Goal: Information Seeking & Learning: Learn about a topic

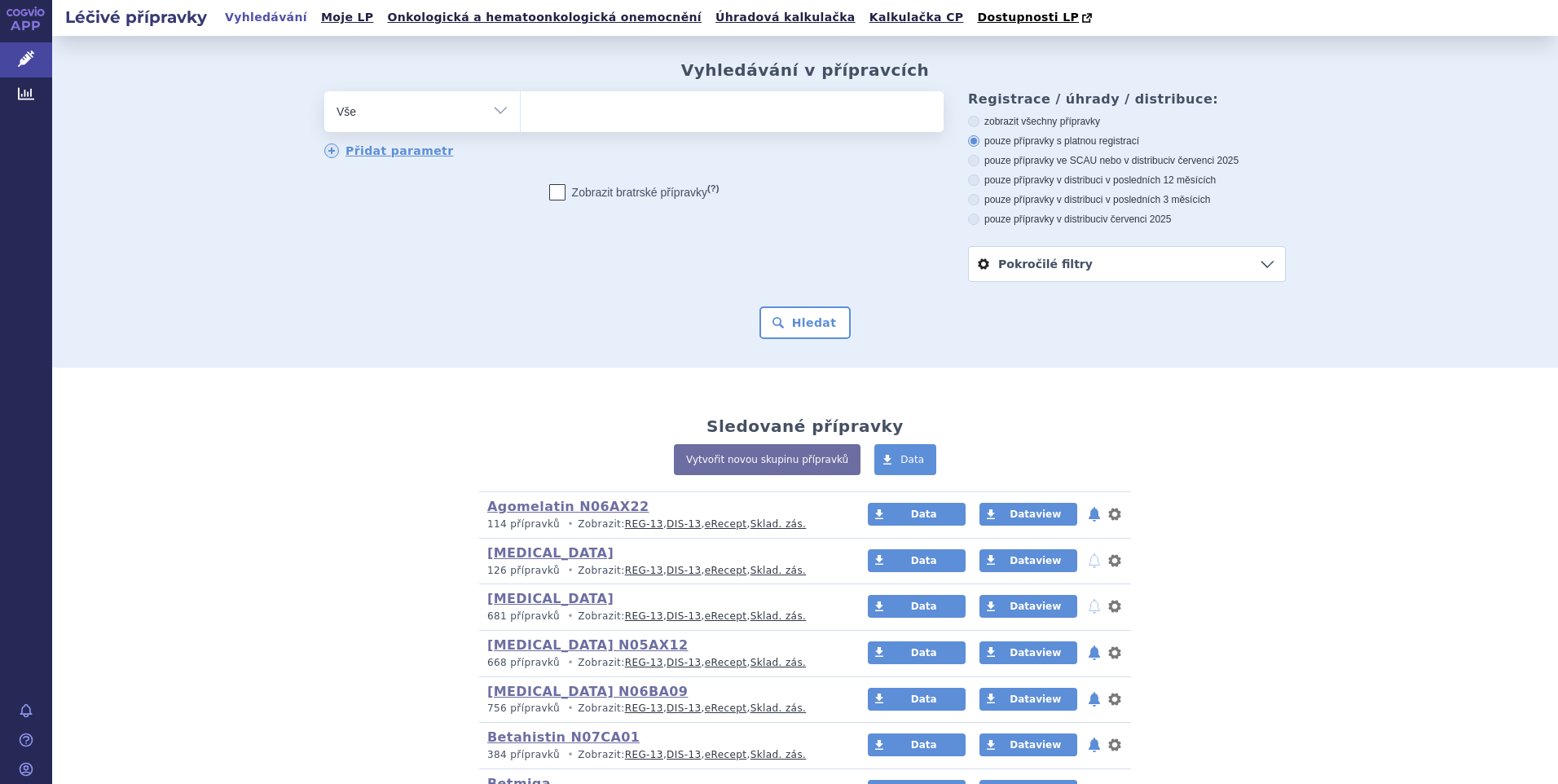
scroll to position [897, 0]
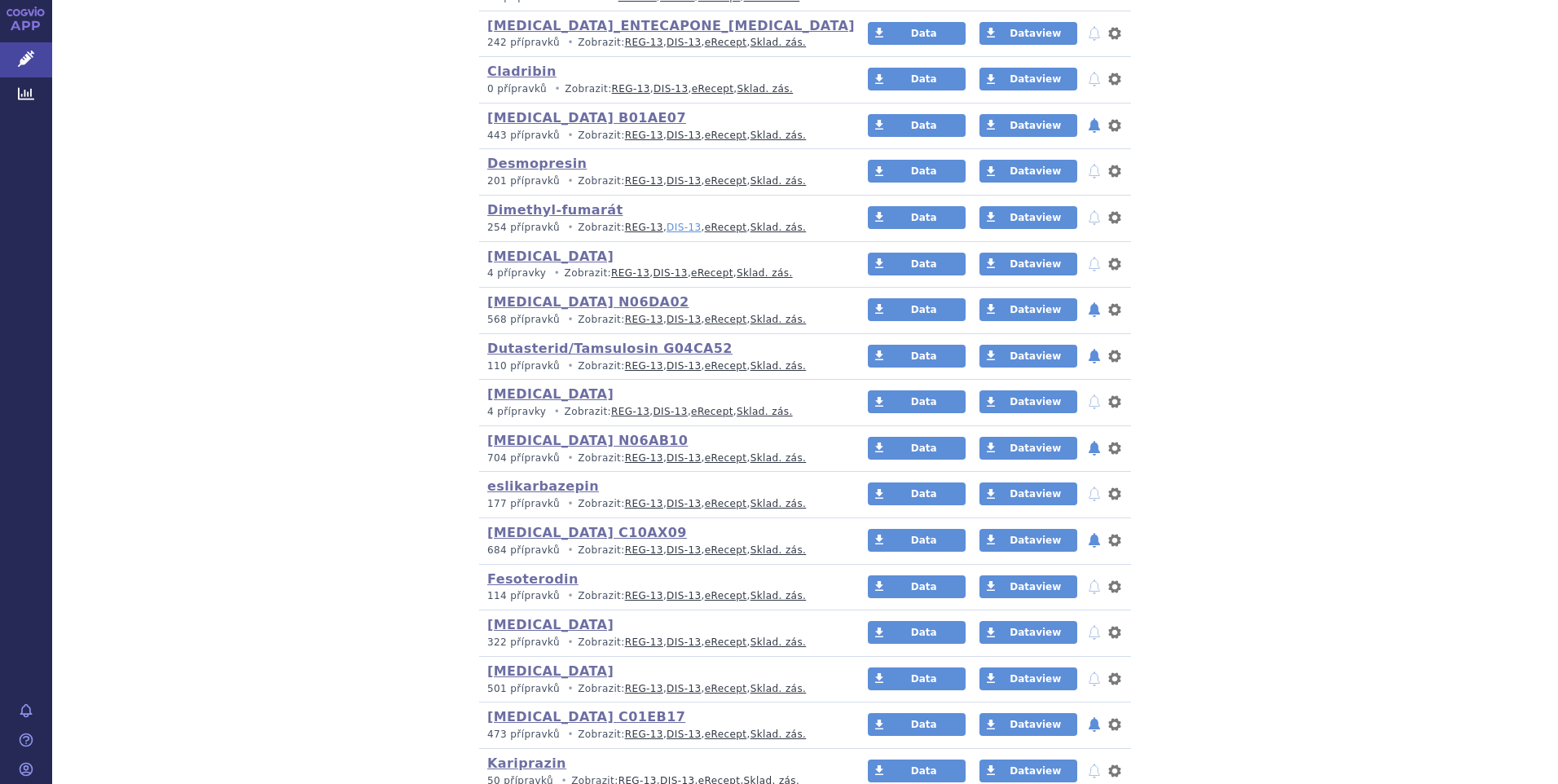
click at [666, 224] on link "DIS-13" at bounding box center [684, 227] width 34 height 11
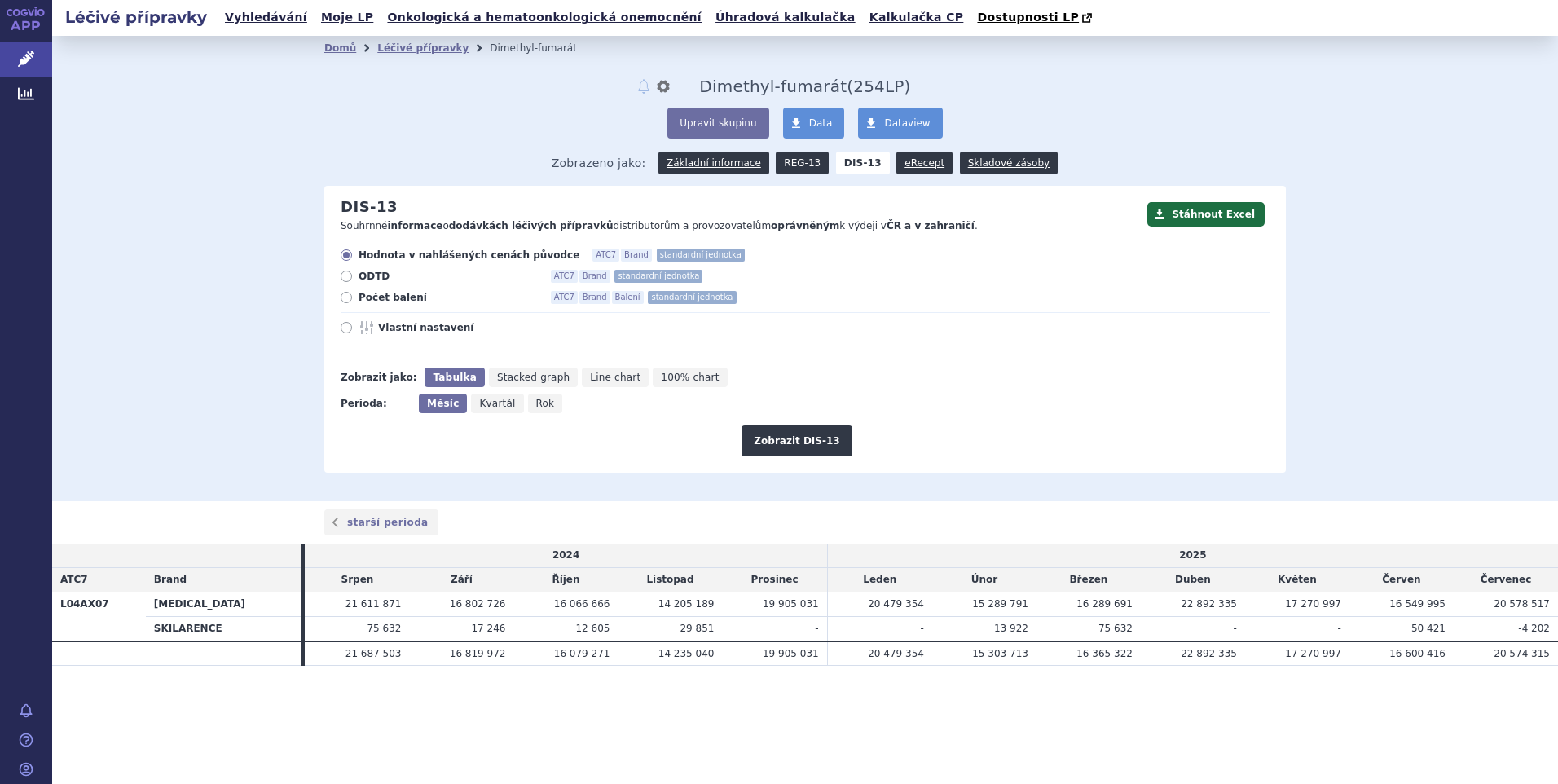
click at [794, 159] on link "REG-13" at bounding box center [802, 162] width 53 height 23
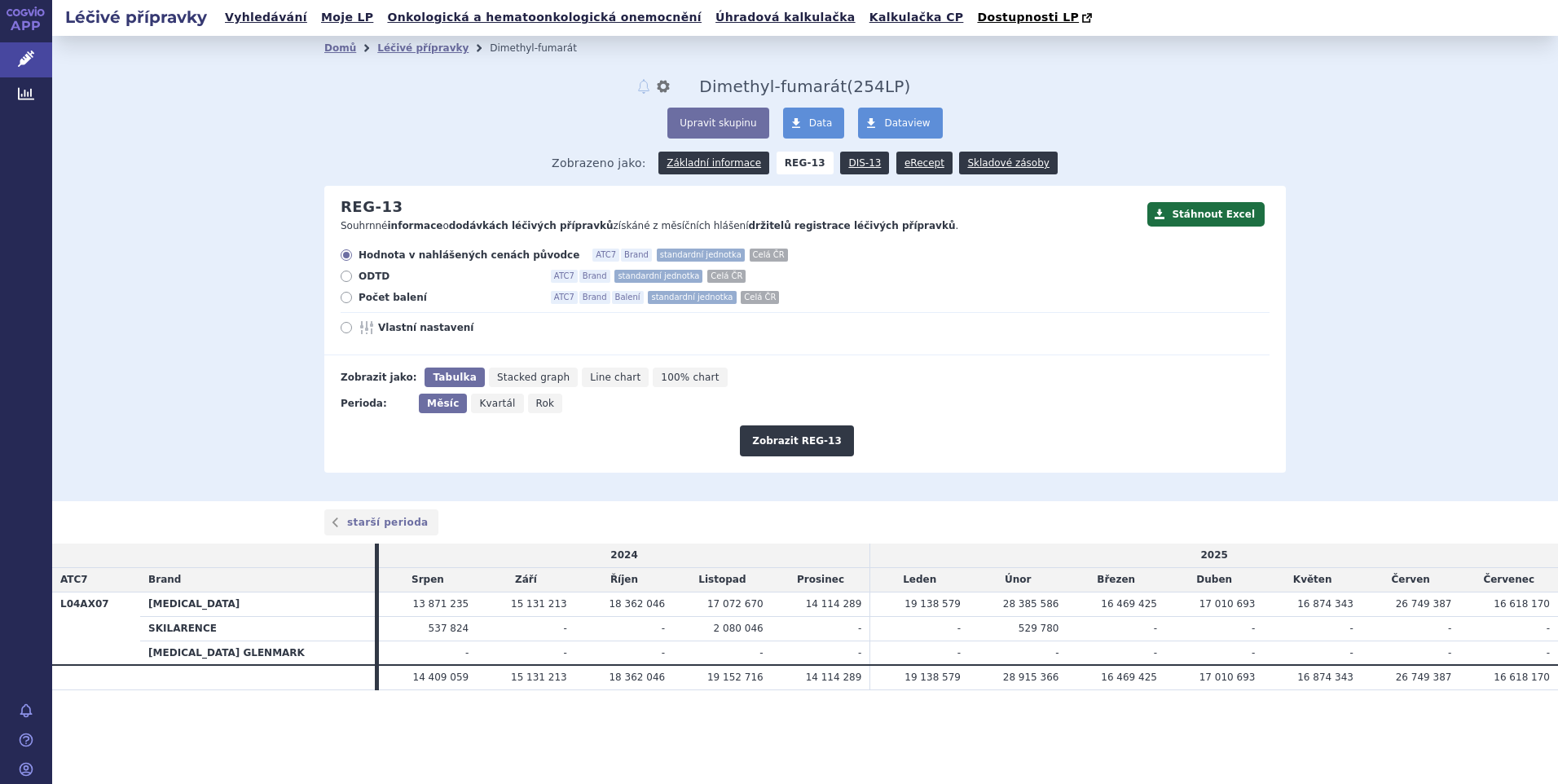
click at [537, 400] on span "Rok" at bounding box center [546, 403] width 19 height 11
click at [535, 400] on input "Rok" at bounding box center [533, 399] width 10 height 10
radio input "true"
click at [807, 436] on button "Zobrazit REG-13" at bounding box center [797, 441] width 114 height 31
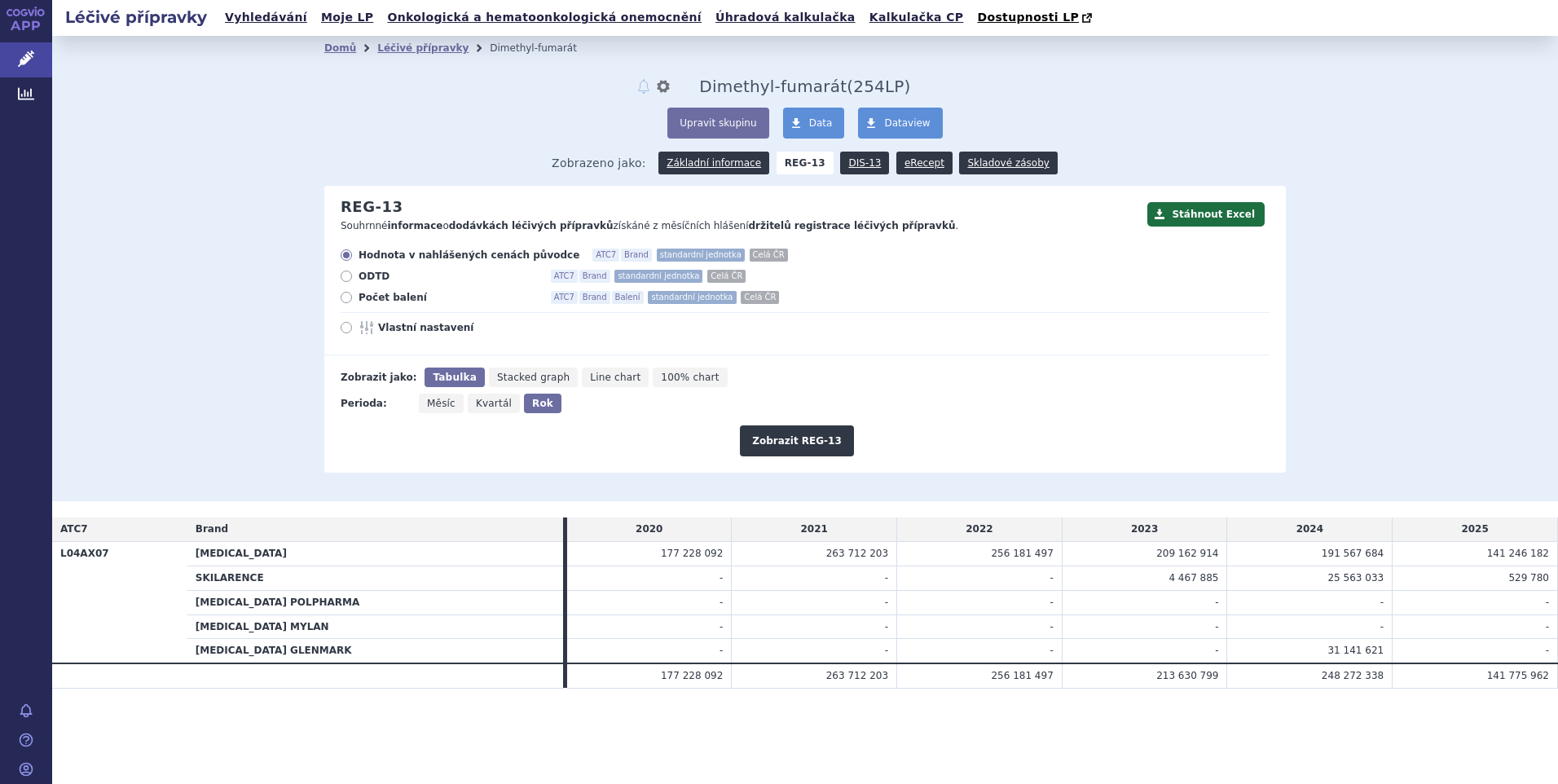
click at [443, 409] on span "Měsíc" at bounding box center [441, 403] width 28 height 11
click at [429, 404] on input "Měsíc" at bounding box center [424, 399] width 10 height 10
radio input "true"
click at [862, 162] on link "DIS-13" at bounding box center [864, 162] width 49 height 23
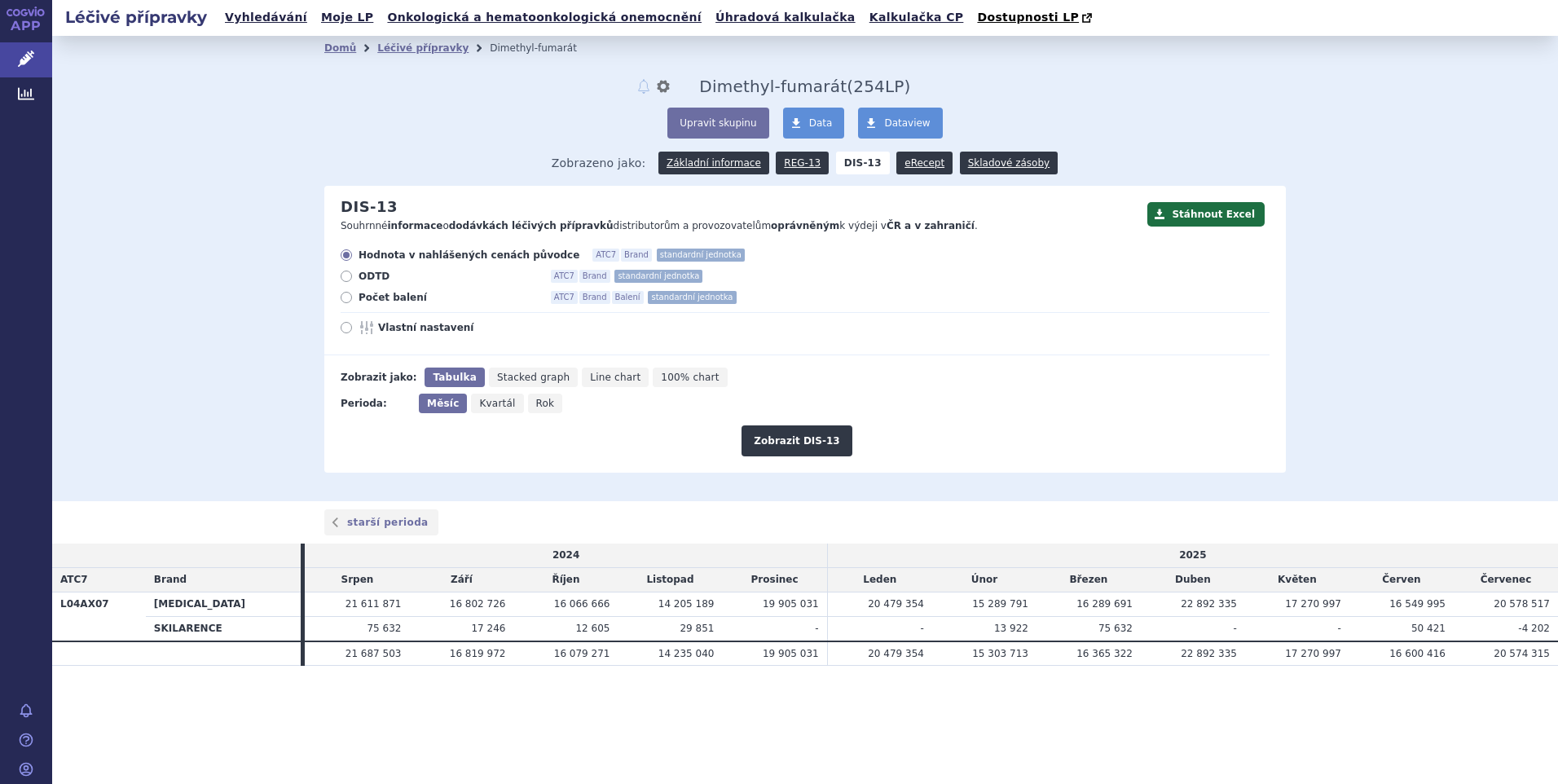
click at [537, 401] on span "Rok" at bounding box center [546, 403] width 19 height 11
click at [528, 401] on input "Rok" at bounding box center [533, 399] width 10 height 10
radio input "true"
click at [790, 437] on button "Zobrazit DIS-13" at bounding box center [797, 441] width 110 height 31
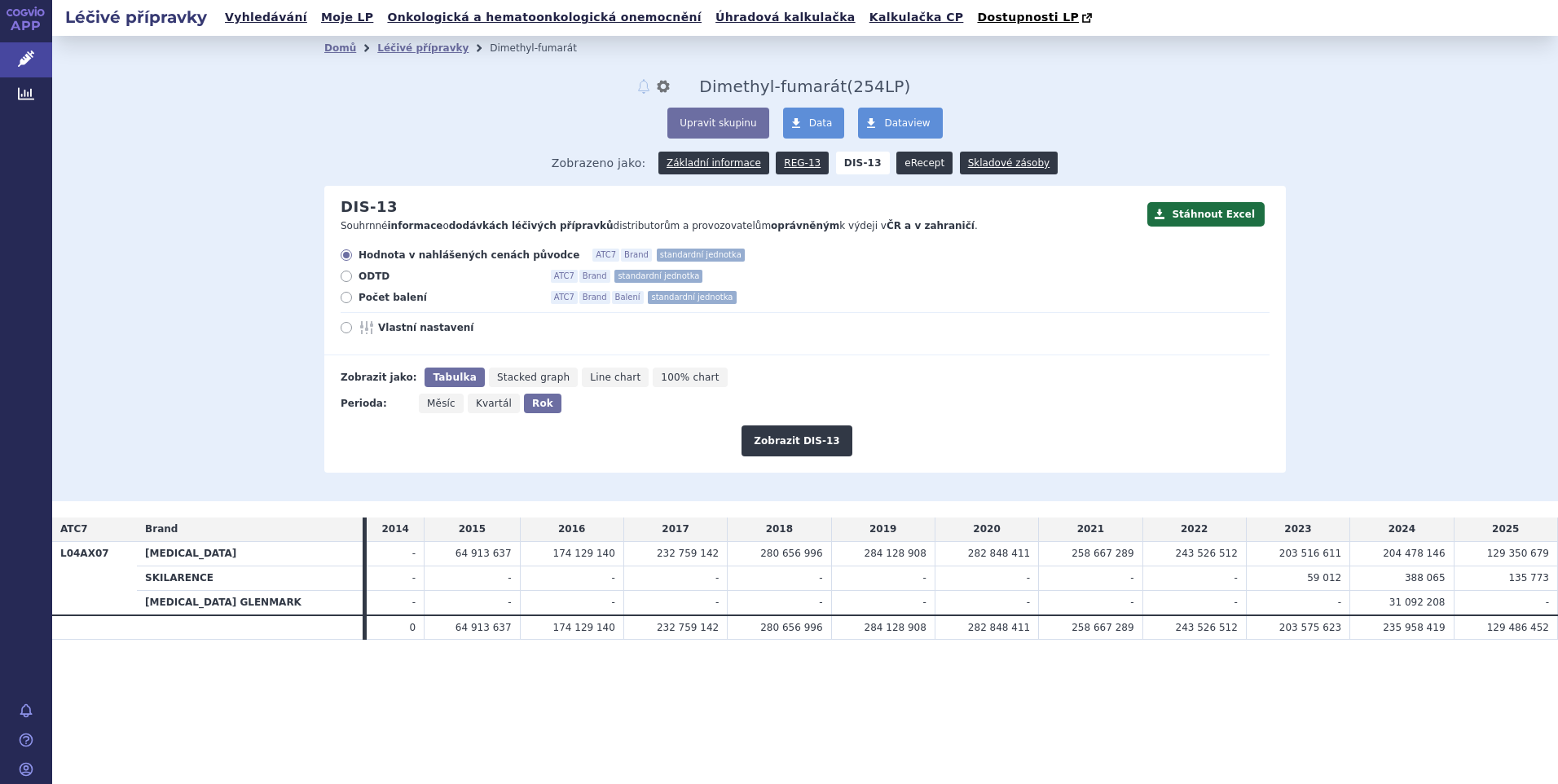
click at [909, 158] on link "eRecept" at bounding box center [924, 162] width 56 height 23
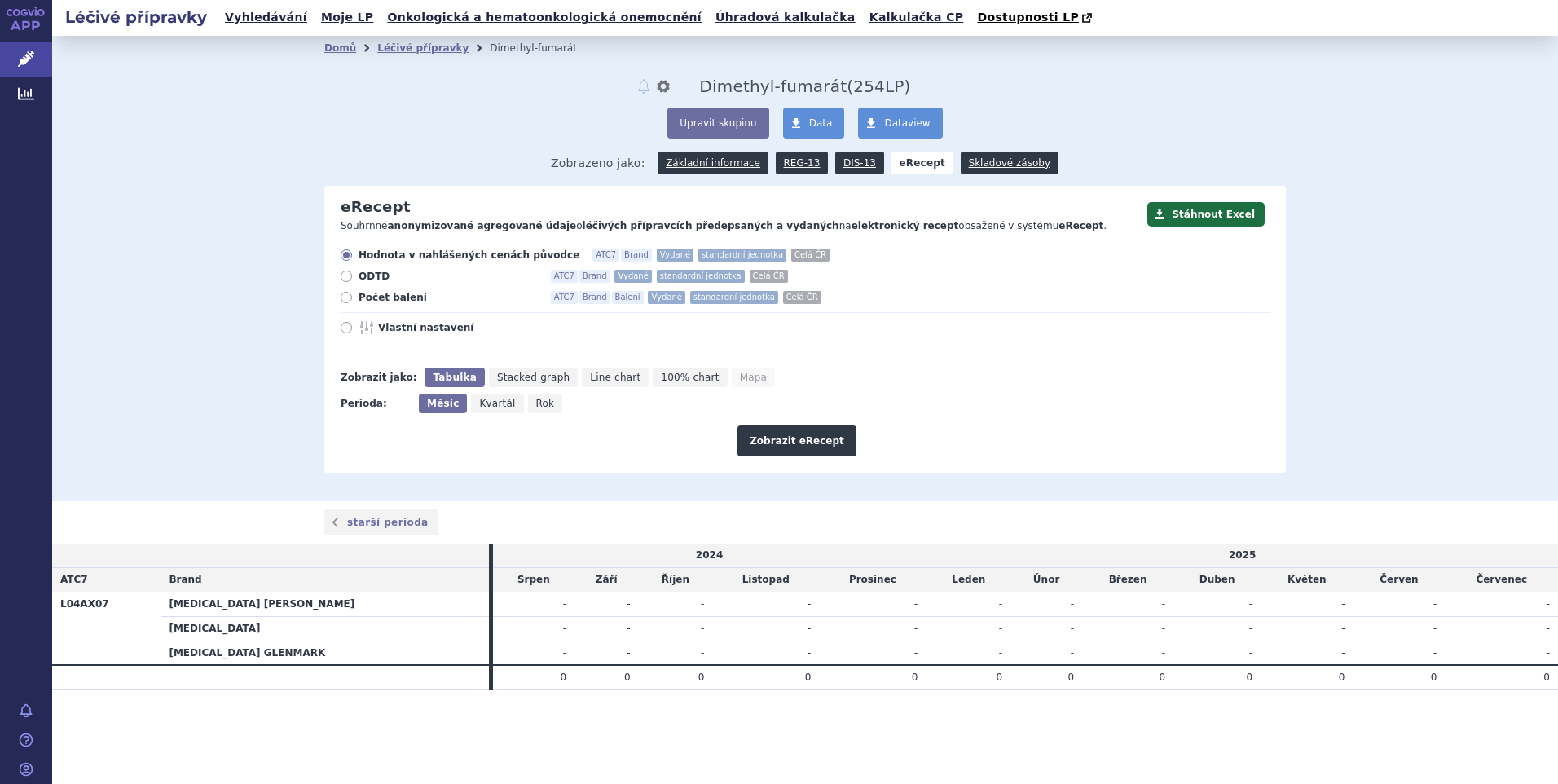
click at [537, 399] on span "Rok" at bounding box center [546, 403] width 19 height 11
click at [532, 399] on input "Rok" at bounding box center [533, 399] width 10 height 10
radio input "true"
click at [814, 441] on button "Zobrazit eRecept" at bounding box center [797, 441] width 119 height 31
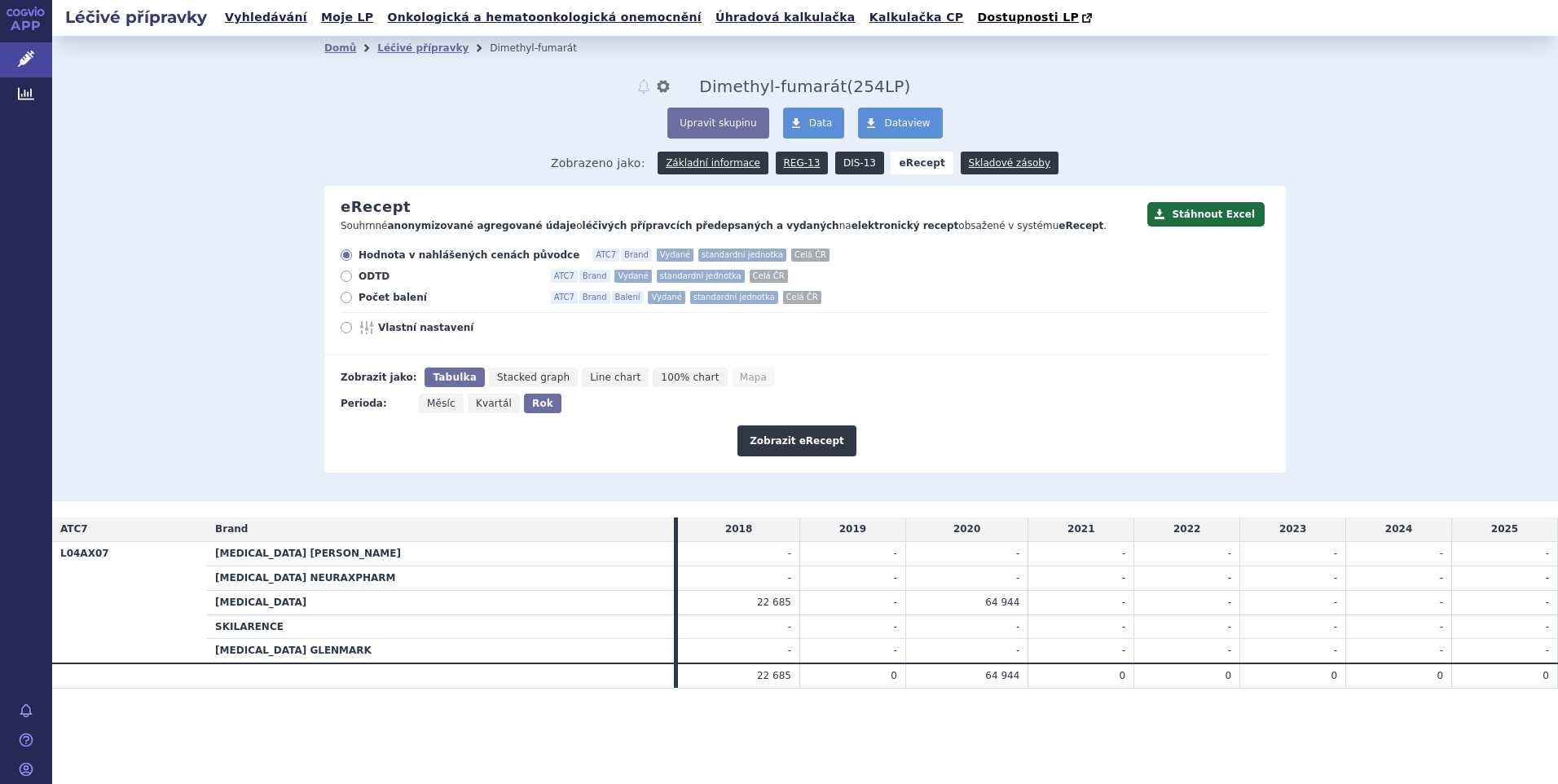
click at [852, 165] on link "DIS-13" at bounding box center [859, 162] width 49 height 23
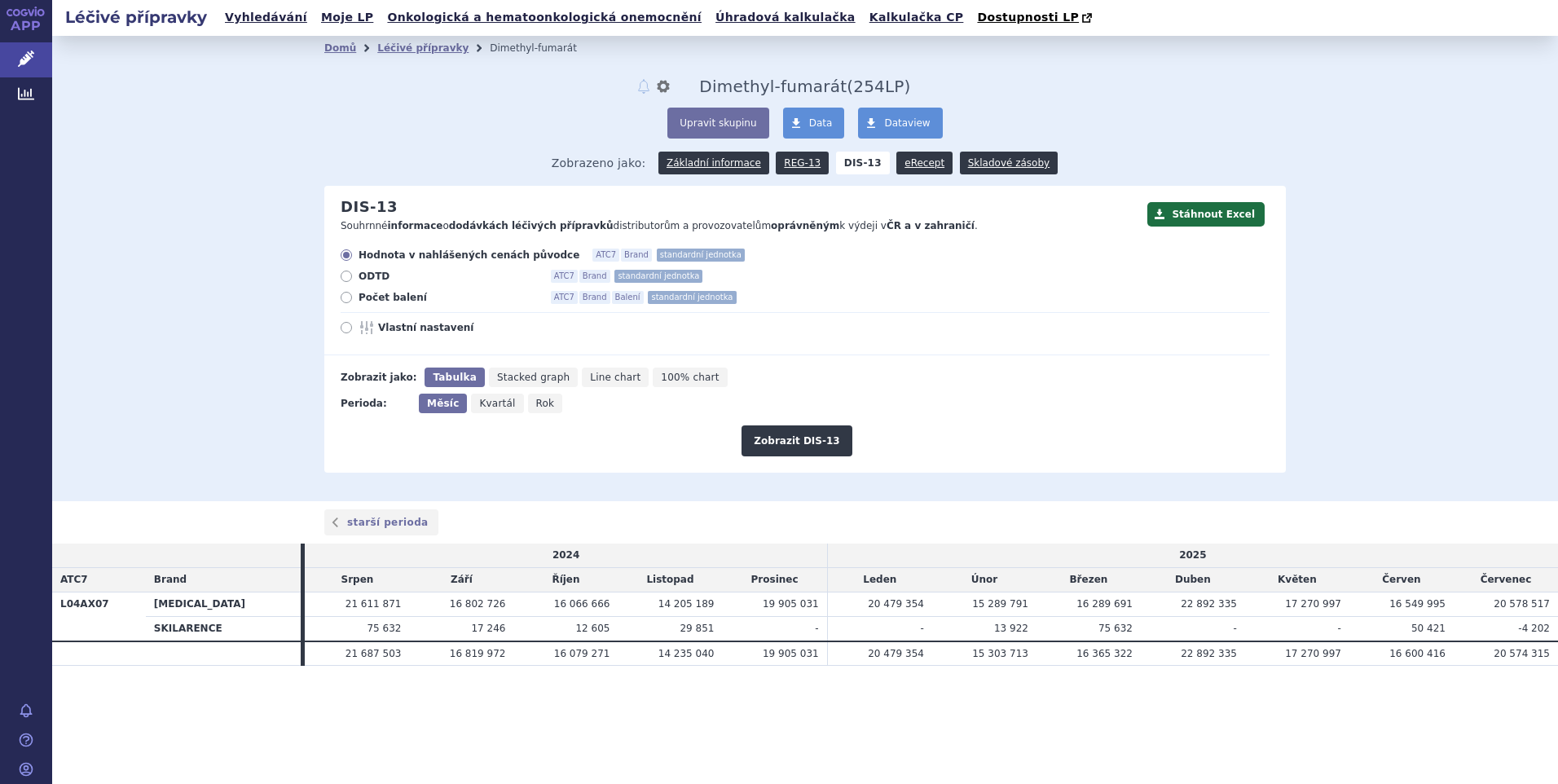
drag, startPoint x: 532, startPoint y: 403, endPoint x: 541, endPoint y: 401, distance: 9.2
click at [541, 401] on span "Rok" at bounding box center [546, 403] width 19 height 11
drag, startPoint x: 541, startPoint y: 401, endPoint x: 770, endPoint y: 427, distance: 230.5
click at [727, 420] on div "Zobrazit DIS-13" at bounding box center [796, 435] width 945 height 43
click at [770, 429] on button "Zobrazit DIS-13" at bounding box center [797, 441] width 110 height 31
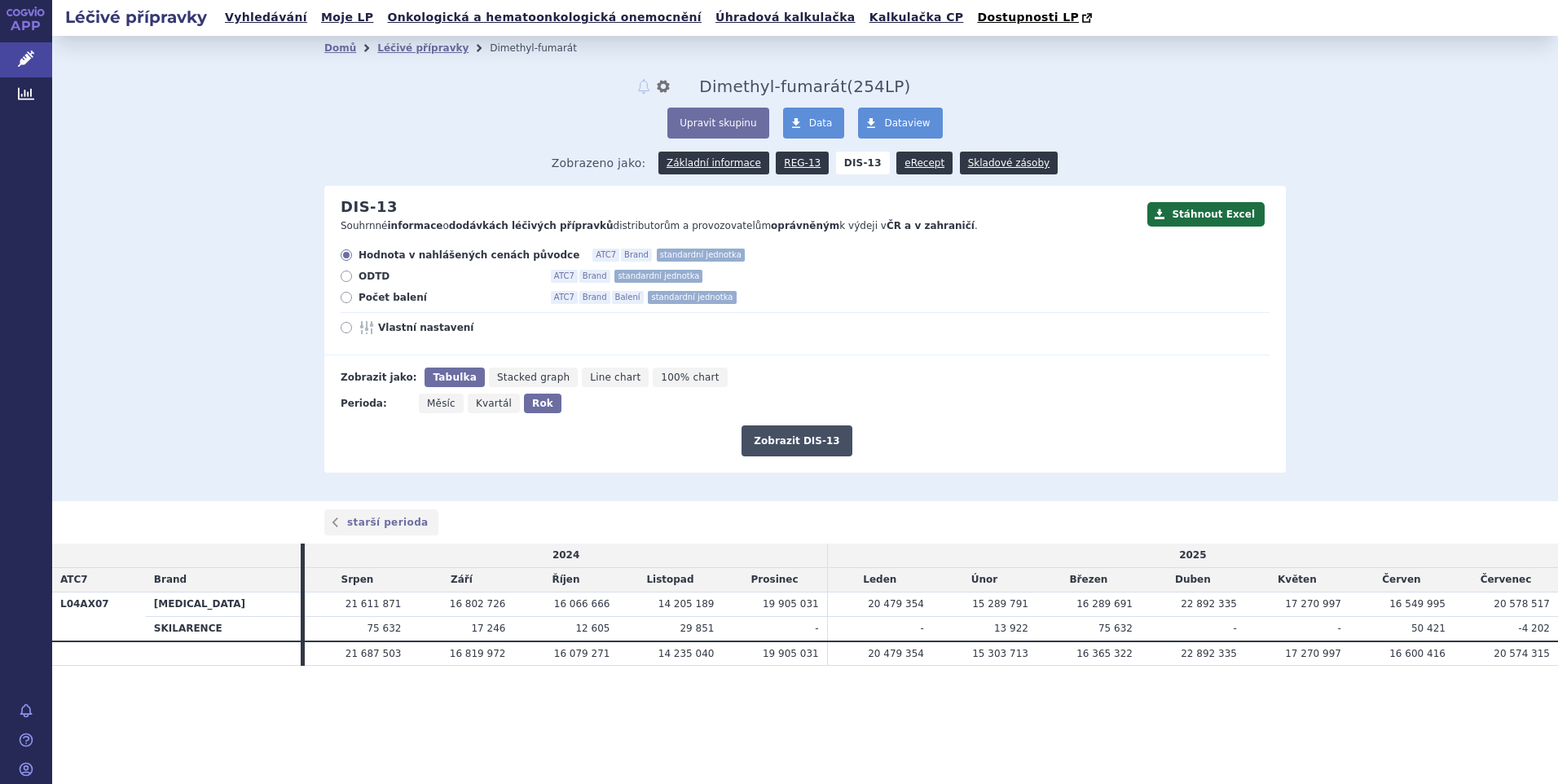
click at [782, 441] on button "Zobrazit DIS-13" at bounding box center [797, 441] width 110 height 31
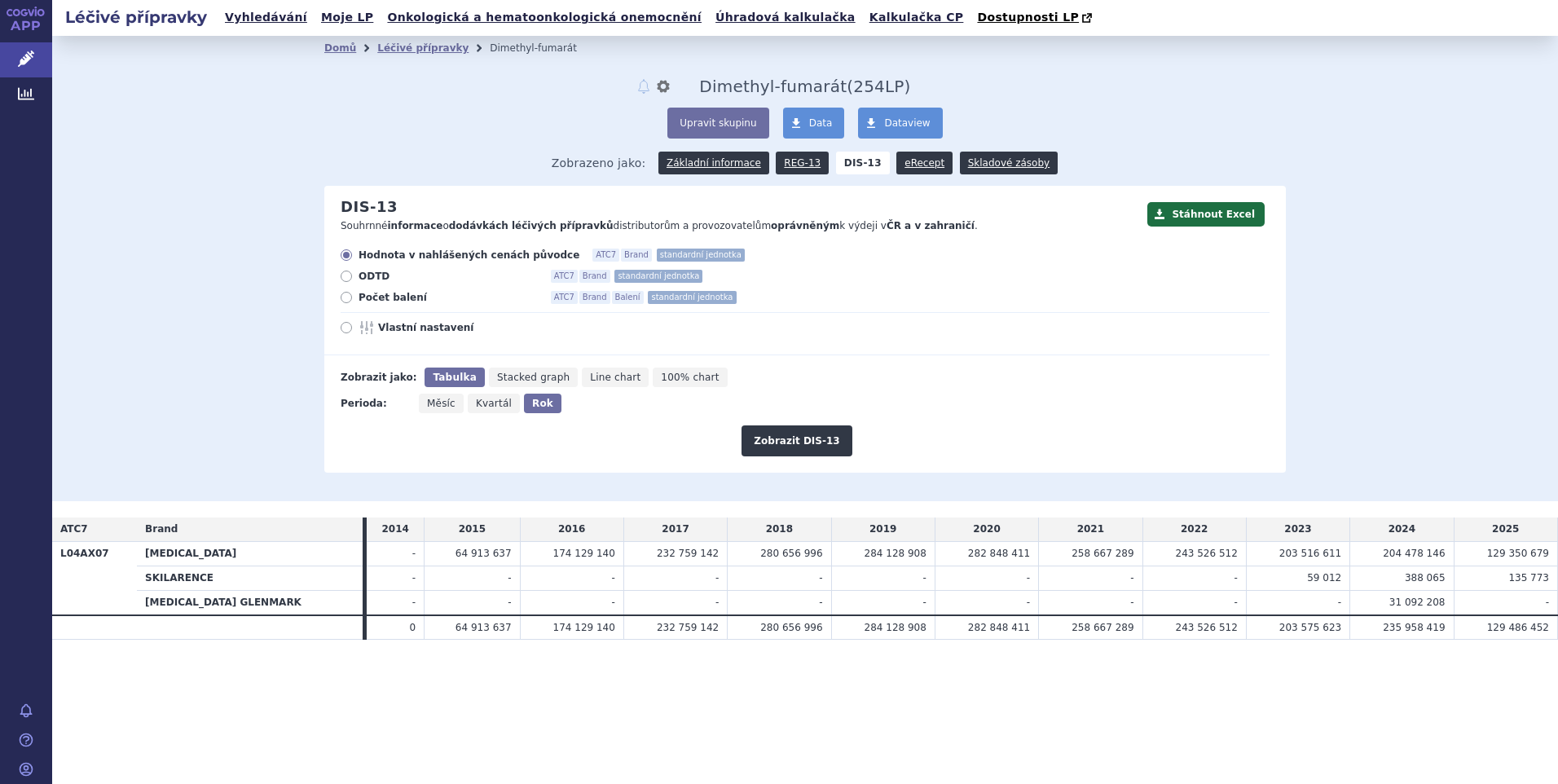
click at [353, 327] on label "Vlastní nastavení" at bounding box center [805, 327] width 929 height 13
click at [353, 327] on input "Vlastní nastavení" at bounding box center [347, 329] width 10 height 10
radio input "true"
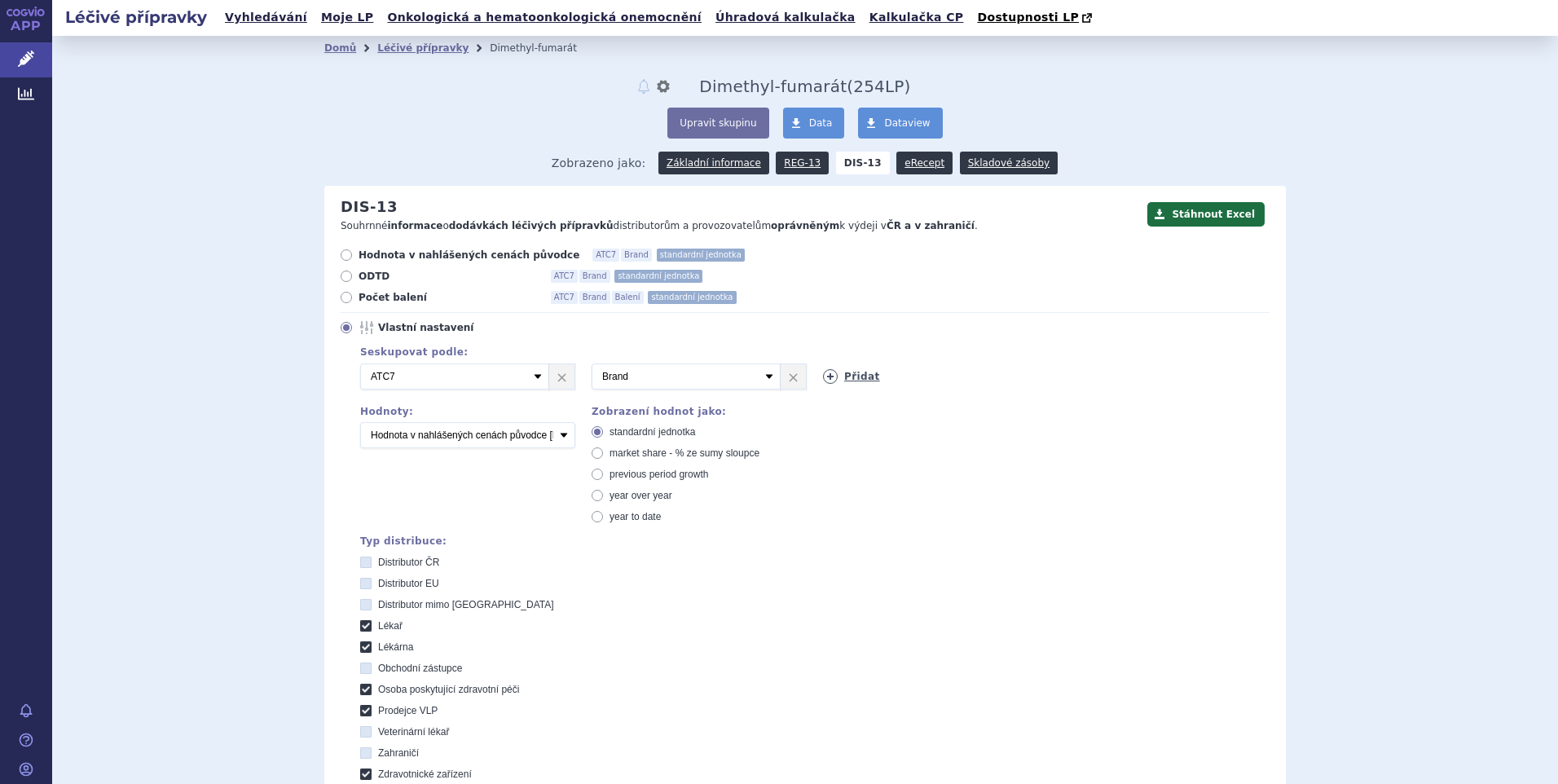
click at [828, 371] on icon at bounding box center [830, 376] width 15 height 15
click at [996, 374] on select "Vyberte groupování ATC3 ATC5 ATC7 Brand Balení SÚKL kód MAH VPOIS Referenční sk…" at bounding box center [917, 377] width 189 height 26
select select "mah"
click at [823, 364] on select "Vyberte groupování ATC3 ATC5 ATC7 Brand Balení SÚKL kód MAH VPOIS Referenční sk…" at bounding box center [917, 377] width 189 height 26
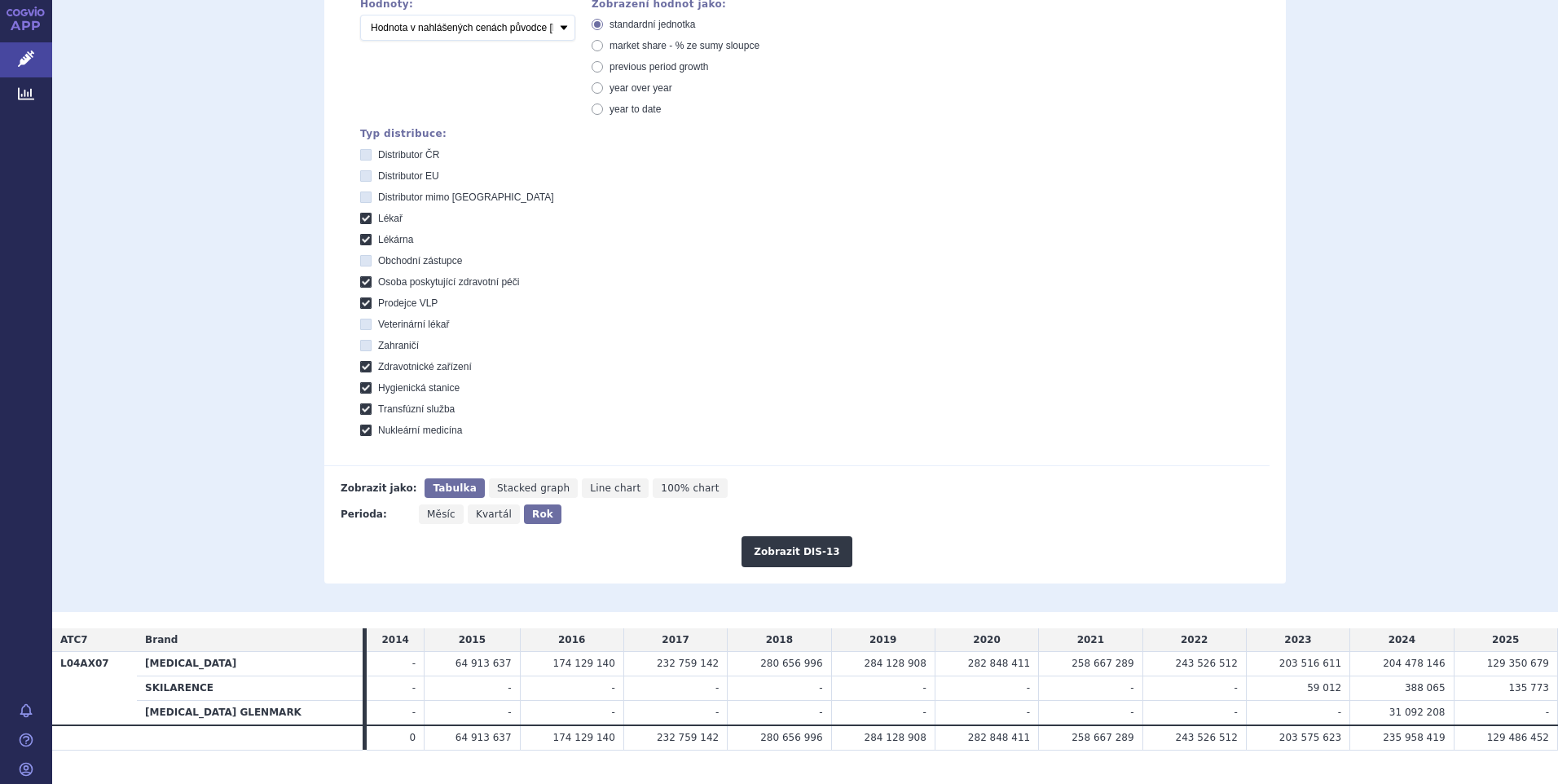
scroll to position [440, 0]
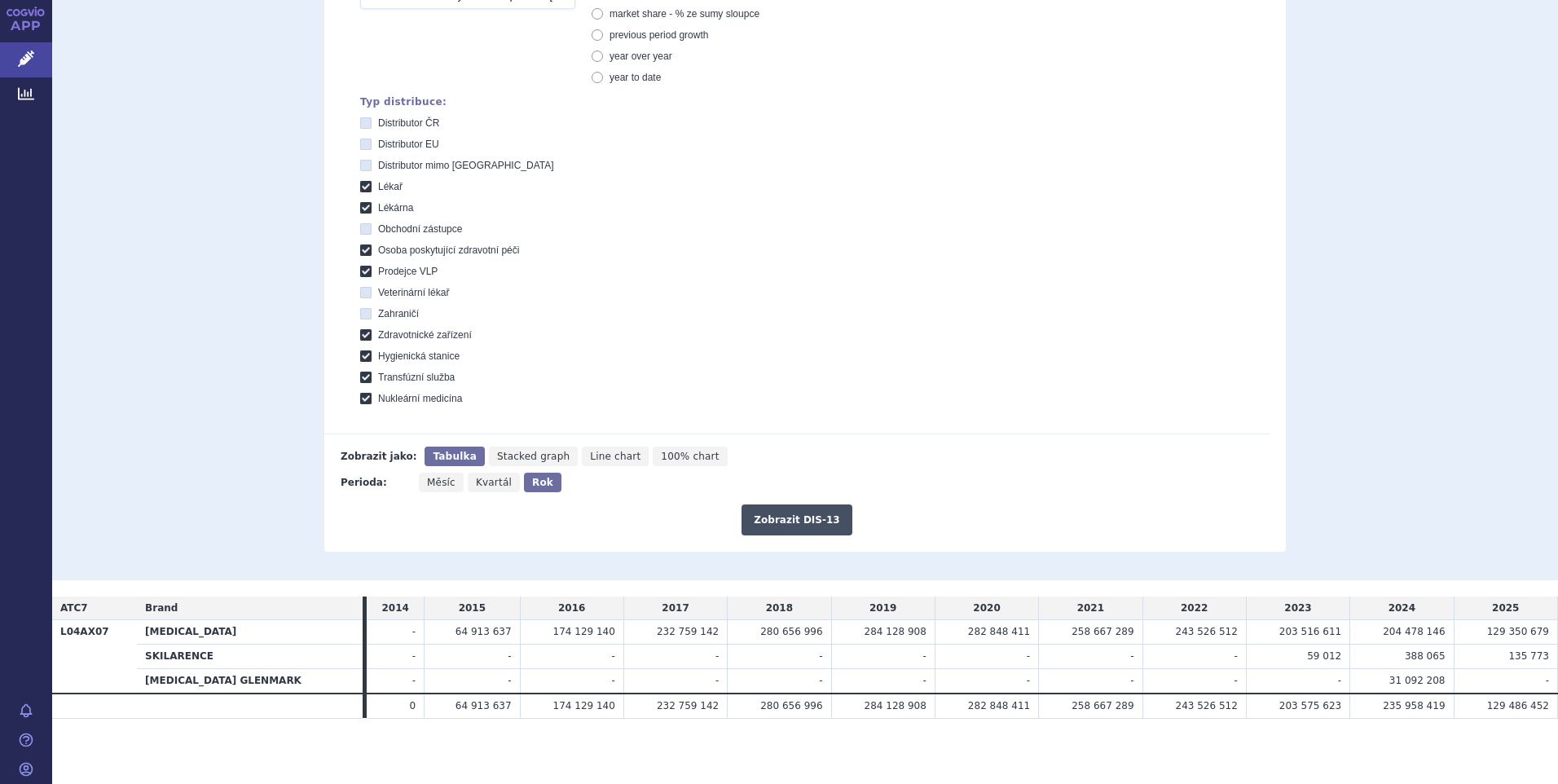
click at [804, 522] on button "Zobrazit DIS-13" at bounding box center [797, 520] width 110 height 31
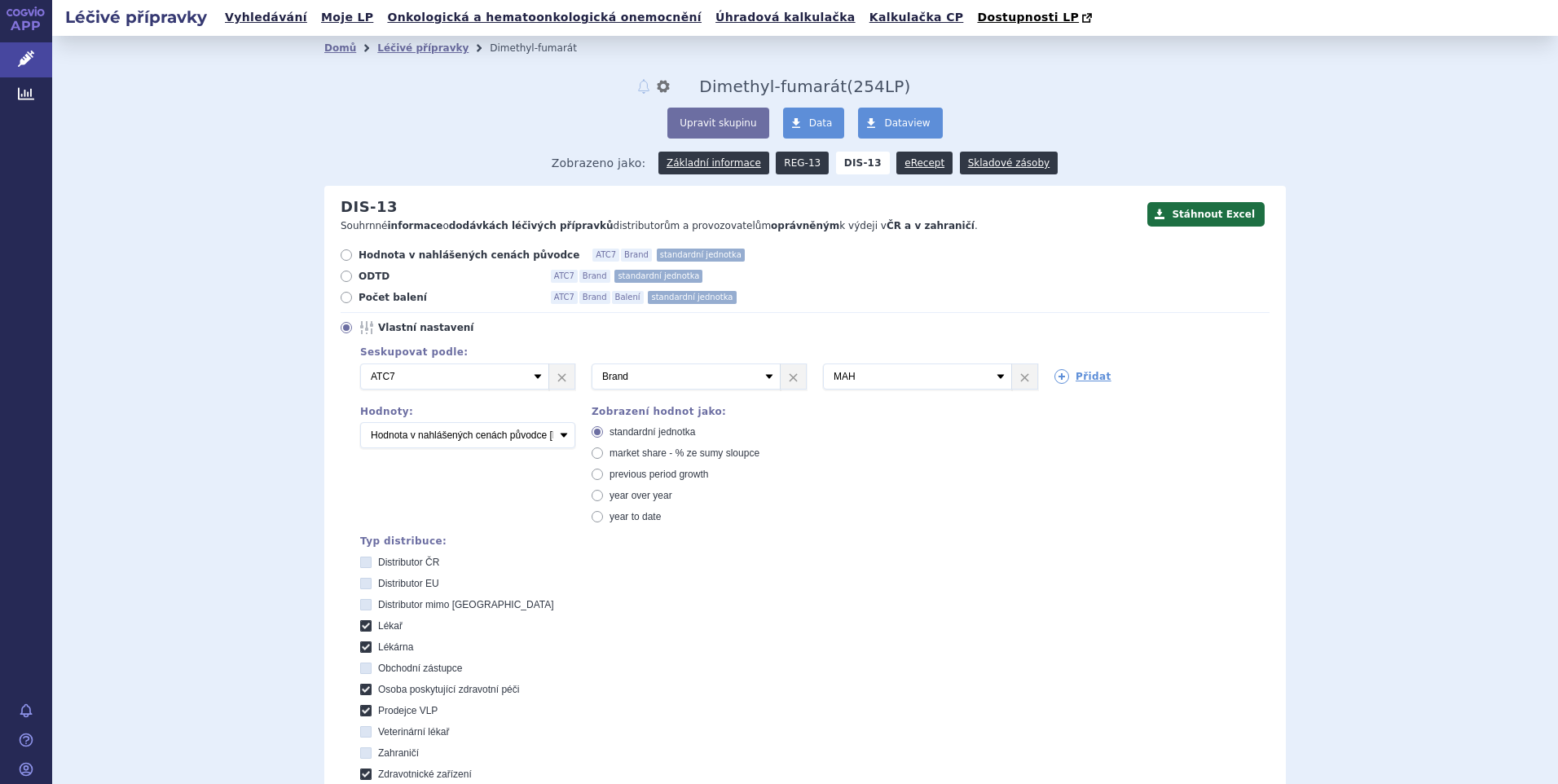
click at [793, 159] on link "REG-13" at bounding box center [802, 162] width 53 height 23
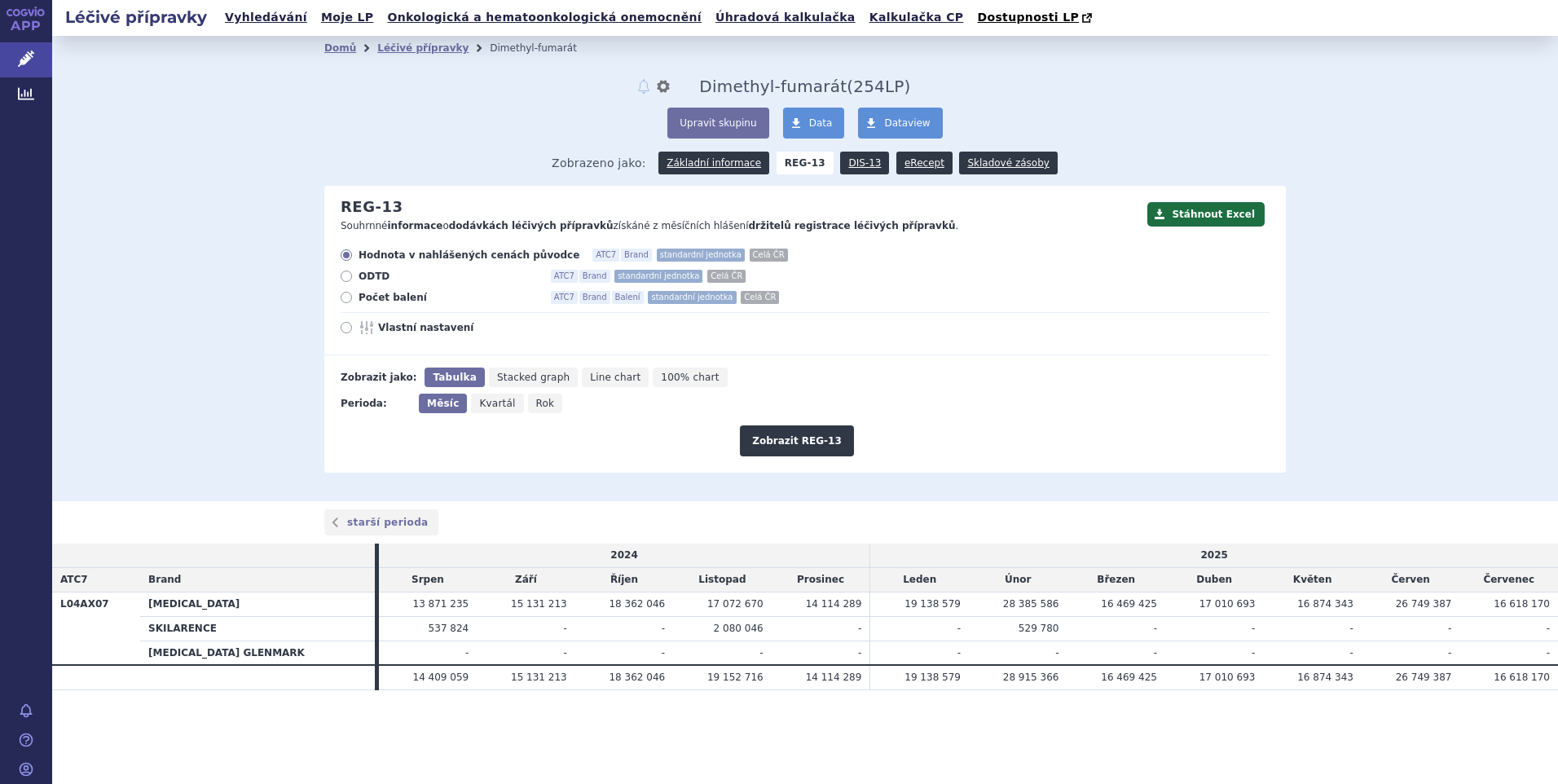
drag, startPoint x: 539, startPoint y: 404, endPoint x: 555, endPoint y: 401, distance: 16.3
click at [540, 402] on span "Rok" at bounding box center [546, 403] width 19 height 11
click at [538, 402] on input "Rok" at bounding box center [533, 399] width 10 height 10
radio input "true"
click at [767, 445] on button "Zobrazit REG-13" at bounding box center [797, 441] width 114 height 31
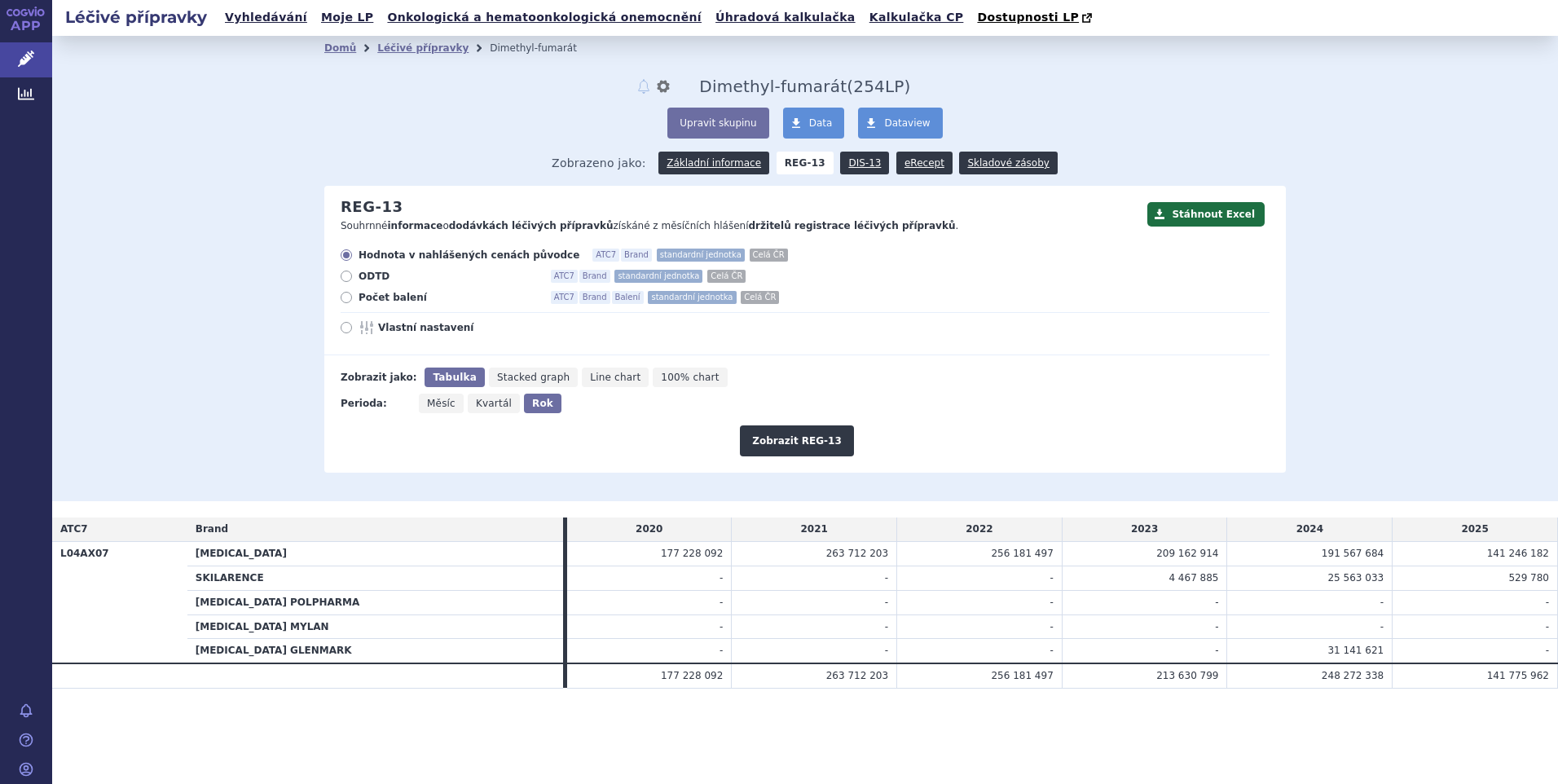
click at [450, 409] on span "Měsíc" at bounding box center [441, 403] width 28 height 11
click at [429, 404] on input "Měsíc" at bounding box center [424, 399] width 10 height 10
radio input "true"
click at [800, 430] on button "Zobrazit REG-13" at bounding box center [797, 441] width 114 height 31
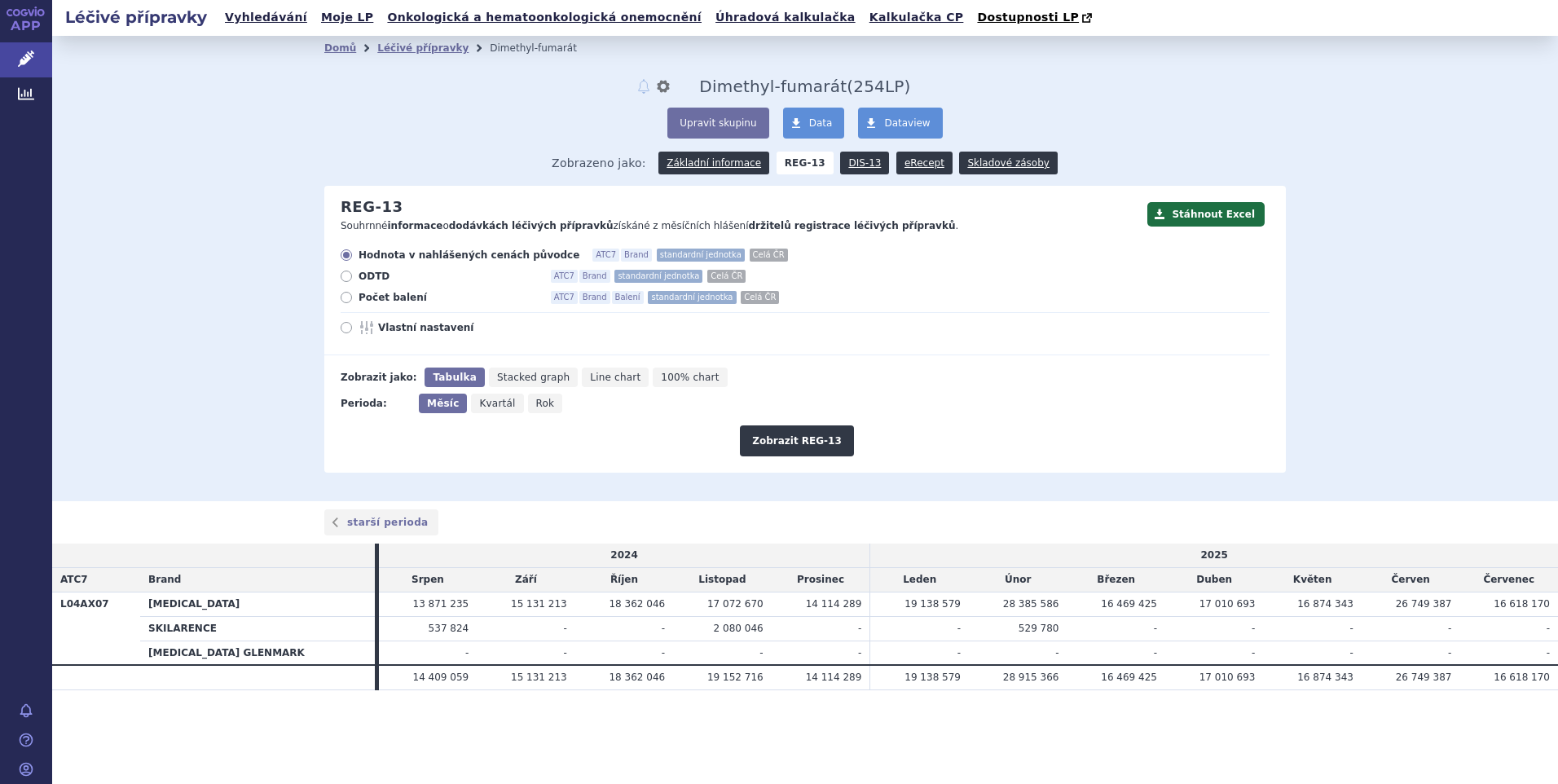
click at [537, 407] on span "Rok" at bounding box center [546, 403] width 19 height 11
click at [531, 404] on input "Rok" at bounding box center [533, 399] width 10 height 10
radio input "true"
click at [822, 441] on button "Zobrazit REG-13" at bounding box center [797, 441] width 114 height 31
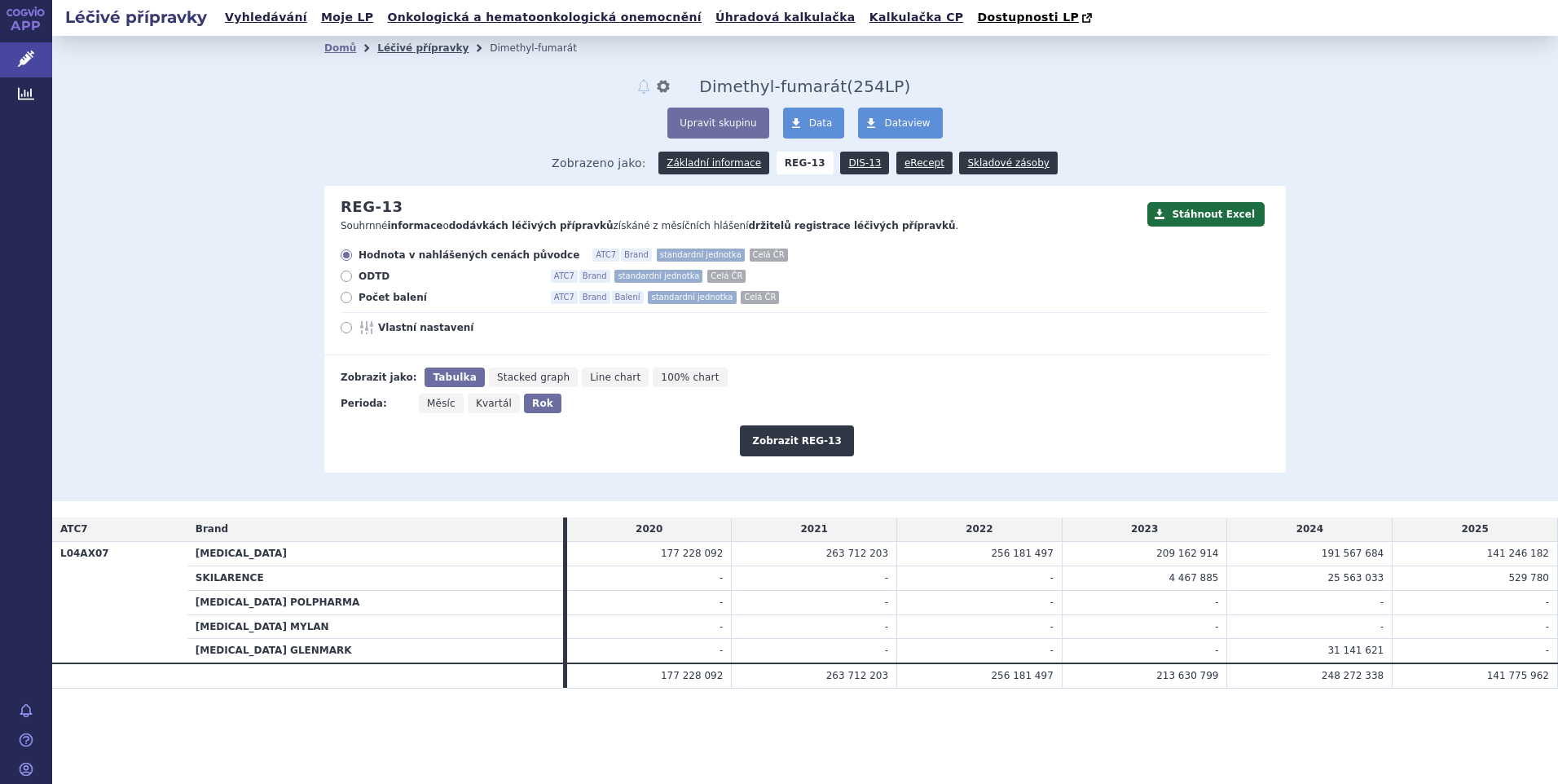
click at [423, 51] on link "Léčivé přípravky" at bounding box center [423, 47] width 91 height 11
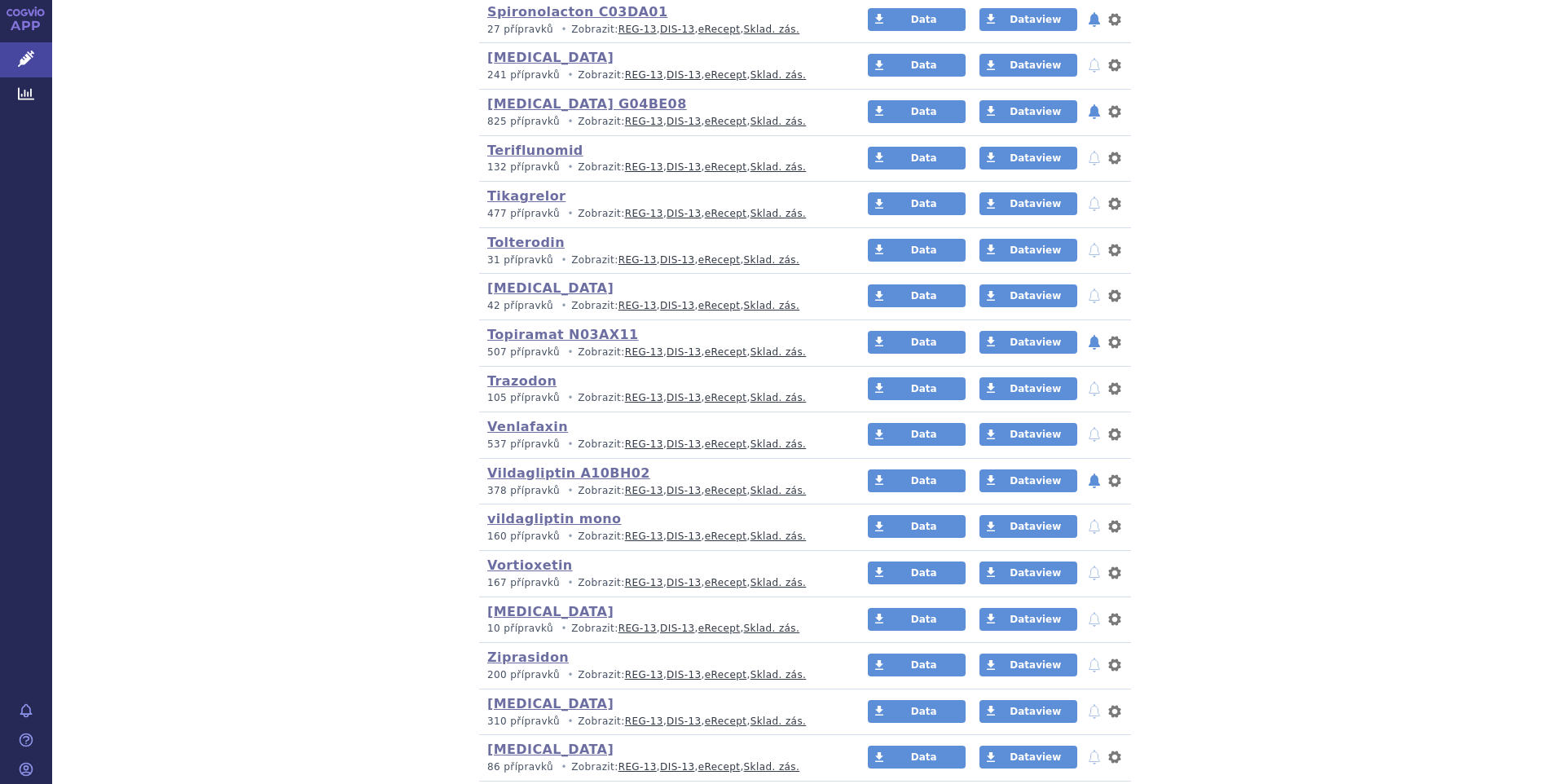
scroll to position [3358, 0]
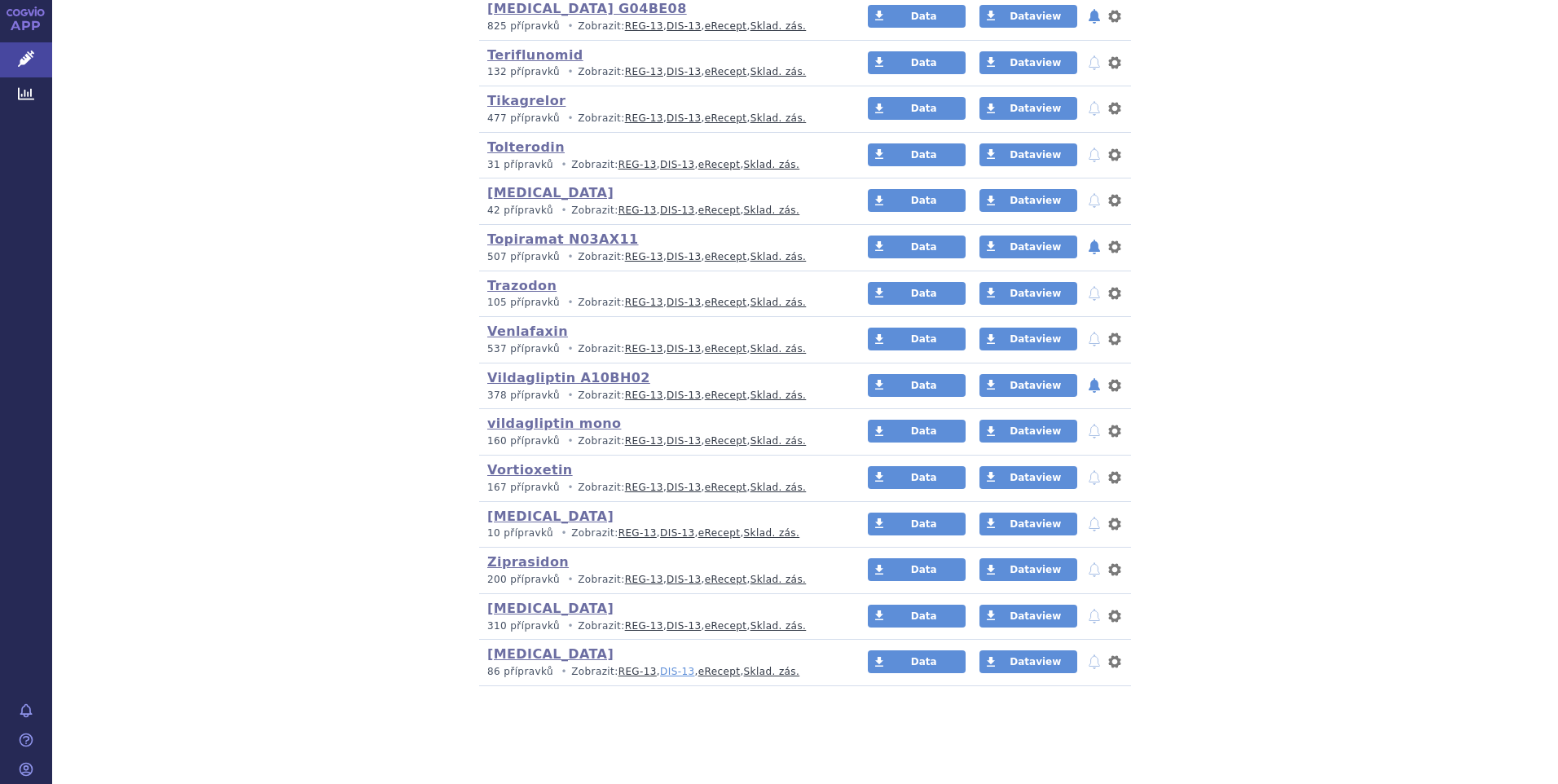
click at [661, 671] on link "DIS-13" at bounding box center [678, 671] width 34 height 11
